Goal: Information Seeking & Learning: Learn about a topic

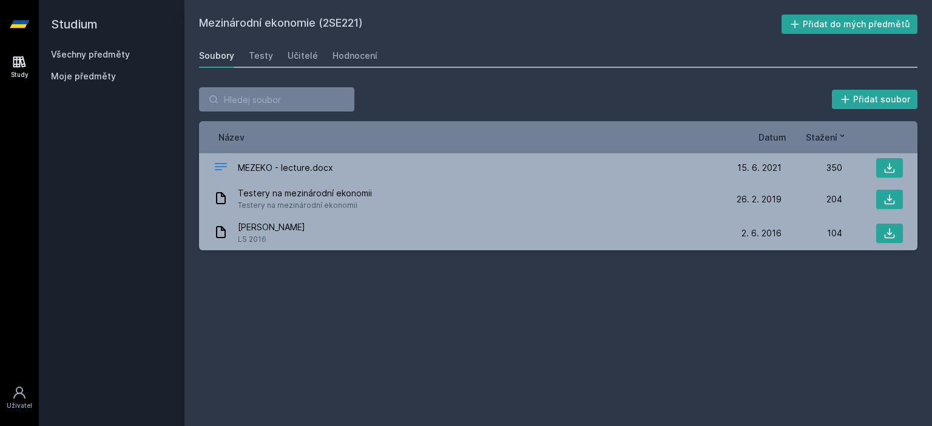
click at [90, 52] on link "Všechny předměty" at bounding box center [90, 54] width 79 height 10
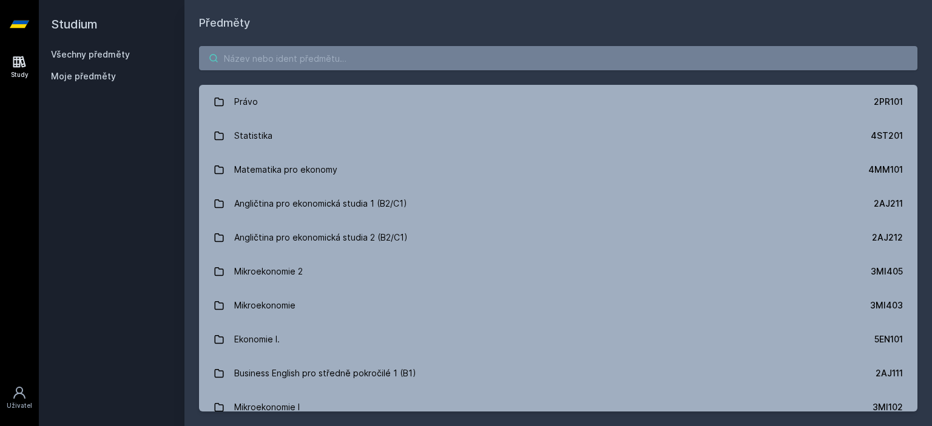
click at [298, 62] on input "search" at bounding box center [558, 58] width 718 height 24
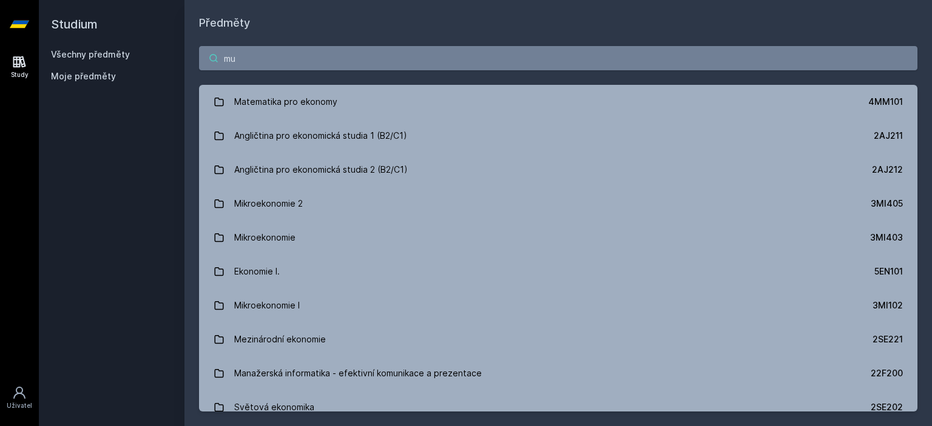
type input "m"
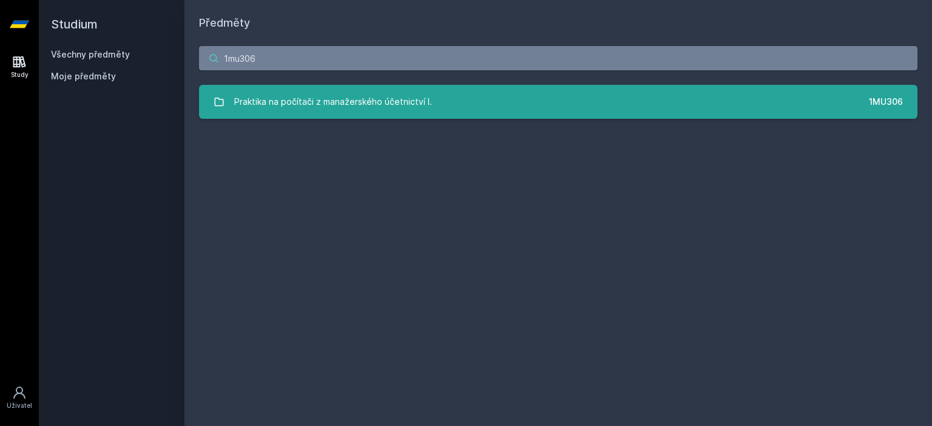
type input "1mu306"
click at [312, 113] on div "Praktika na počítači z manažerského účetnictví I." at bounding box center [333, 102] width 198 height 24
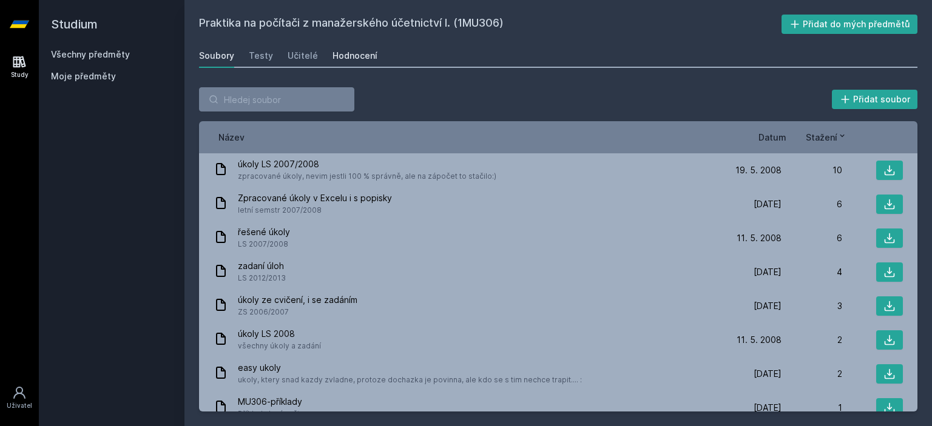
click at [351, 51] on div "Hodnocení" at bounding box center [354, 56] width 45 height 12
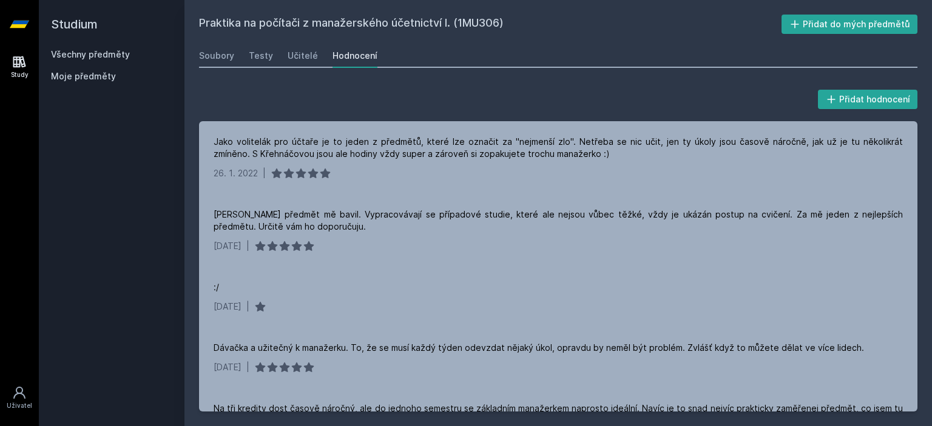
drag, startPoint x: 927, startPoint y: 190, endPoint x: 916, endPoint y: 185, distance: 11.9
click at [916, 185] on div "Přidat hodnocení Jako volitelák pro účtaře je to jeden z předmětů, které lze oz…" at bounding box center [557, 250] width 747 height 354
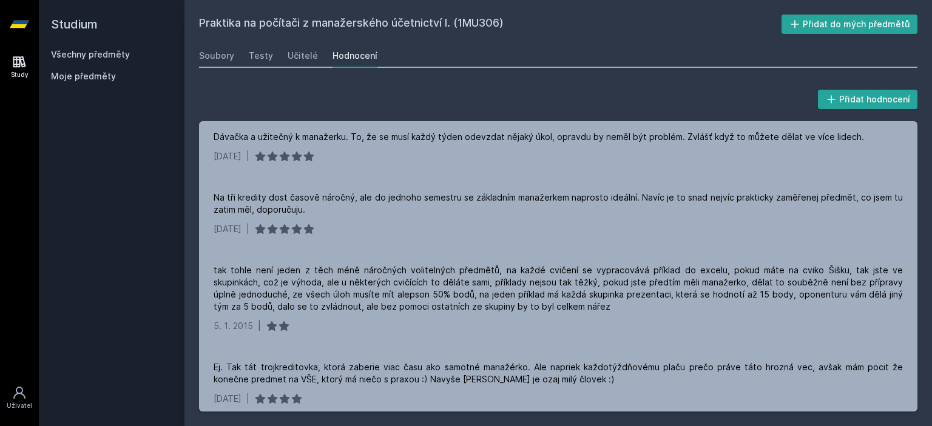
scroll to position [215, 0]
